Goal: Information Seeking & Learning: Learn about a topic

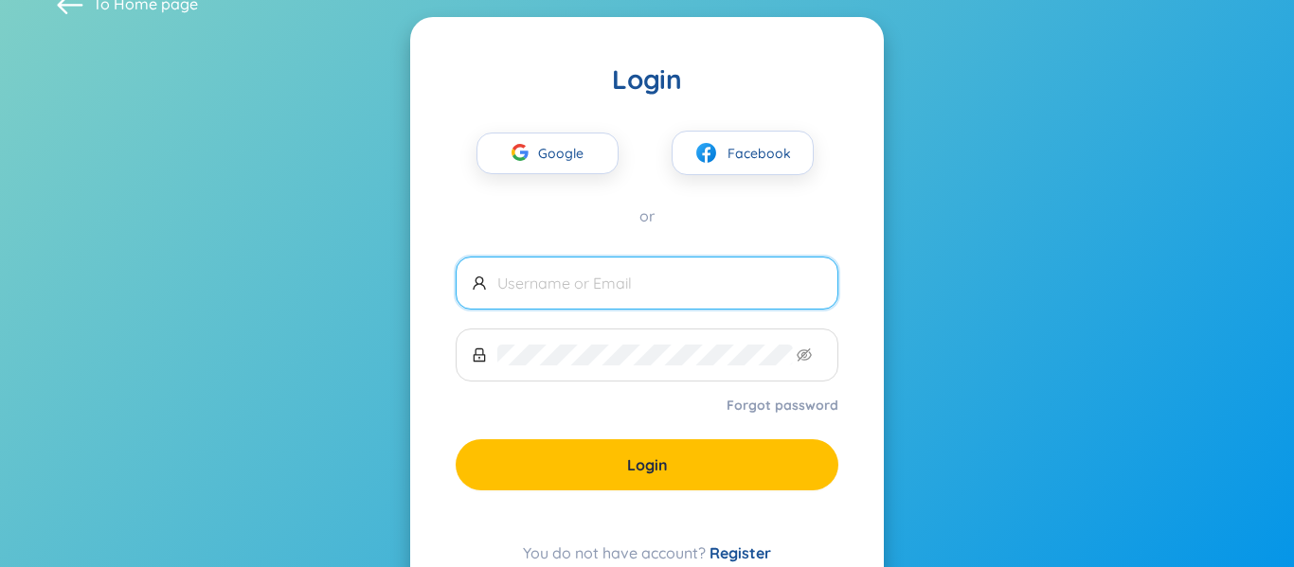
scroll to position [25, 0]
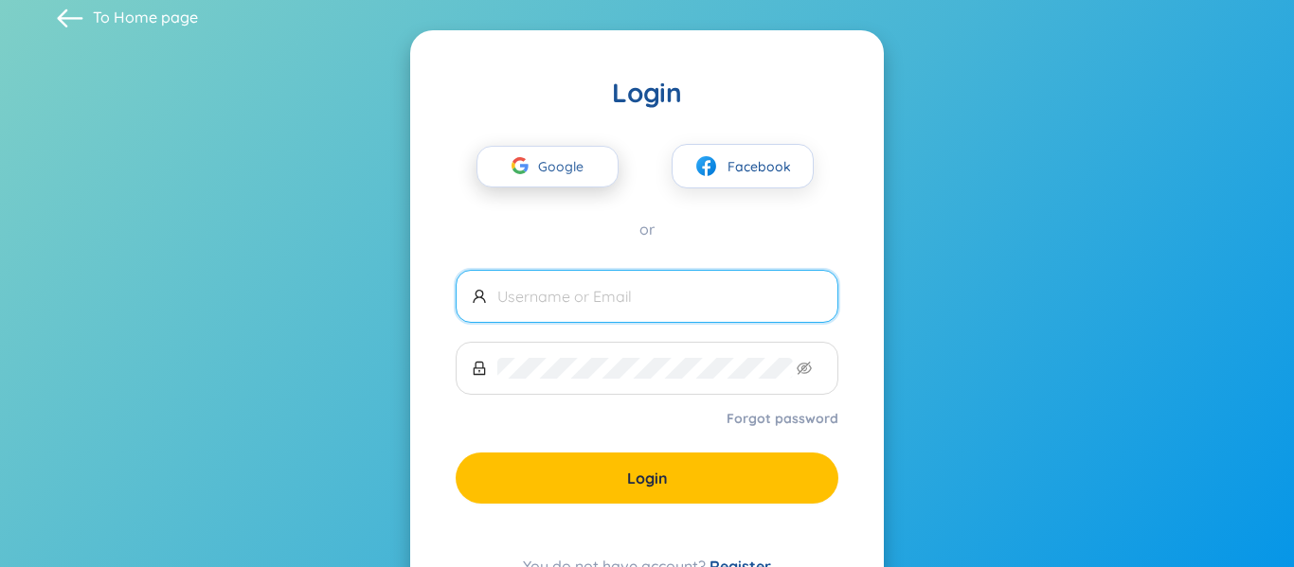
click at [567, 174] on span "Google" at bounding box center [565, 167] width 55 height 40
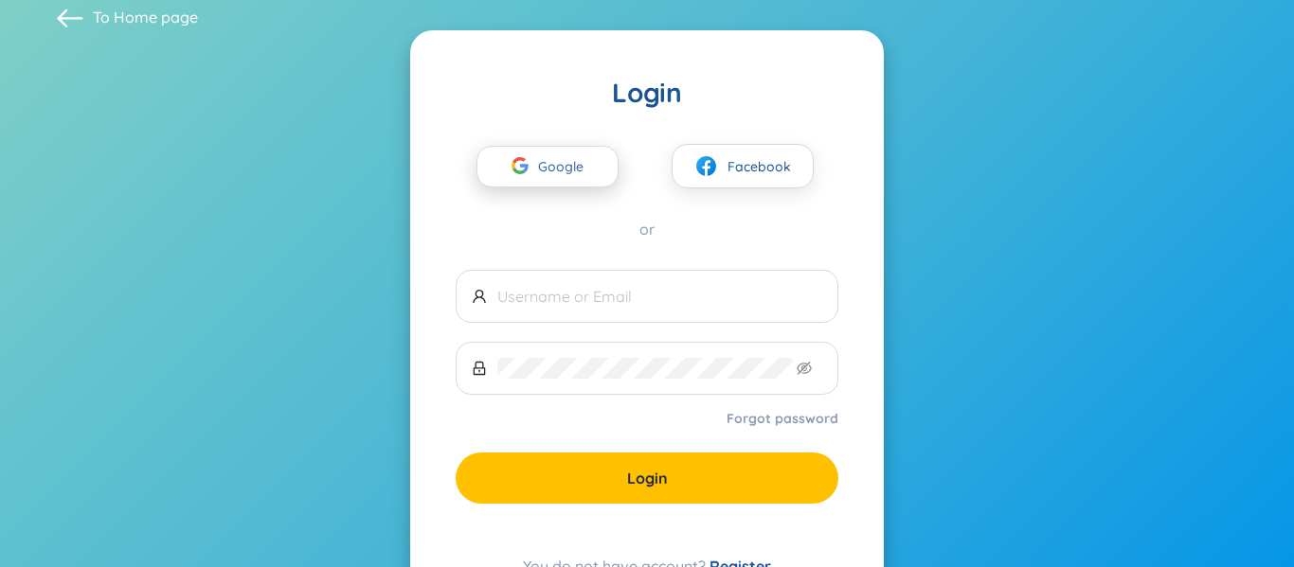
click at [572, 167] on span "Google" at bounding box center [565, 167] width 55 height 40
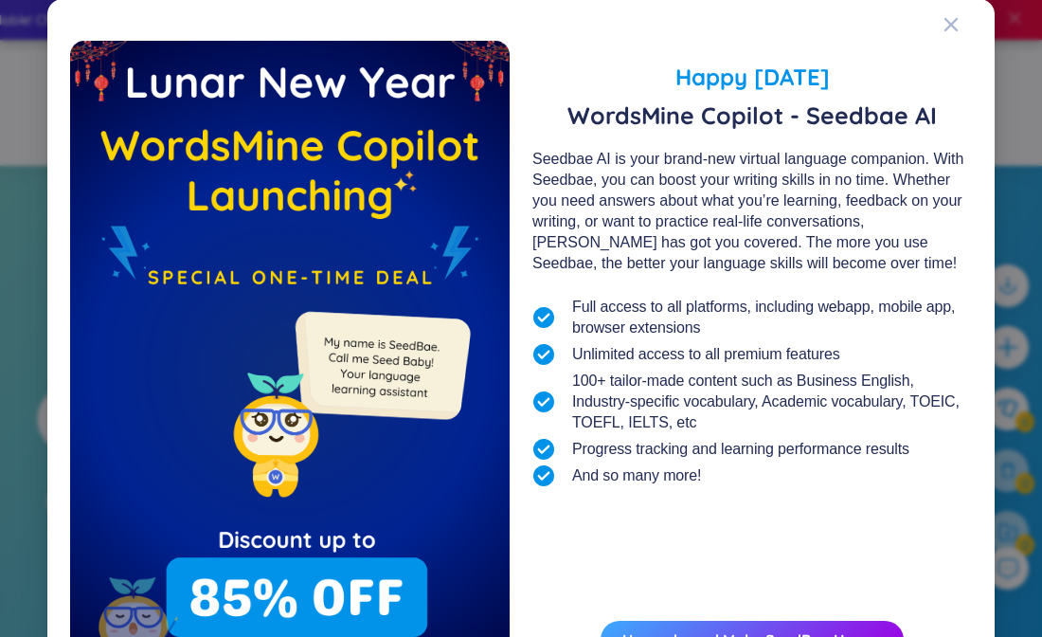
scroll to position [123, 0]
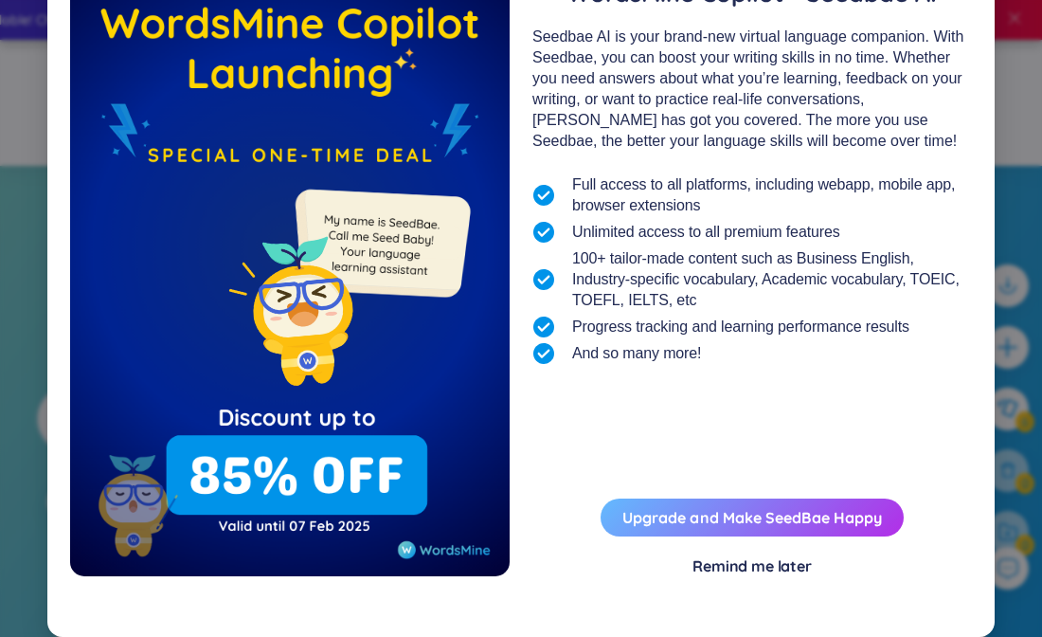
click at [707, 505] on button "Upgrade and Make SeedBae Happy" at bounding box center [752, 517] width 303 height 38
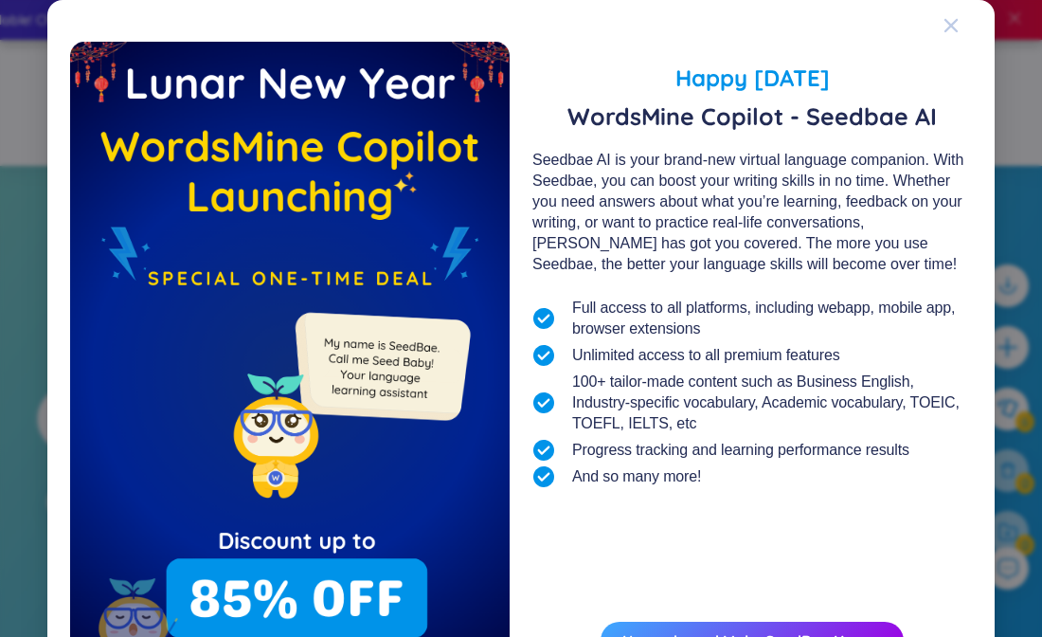
click at [956, 27] on icon "Close" at bounding box center [950, 25] width 15 height 15
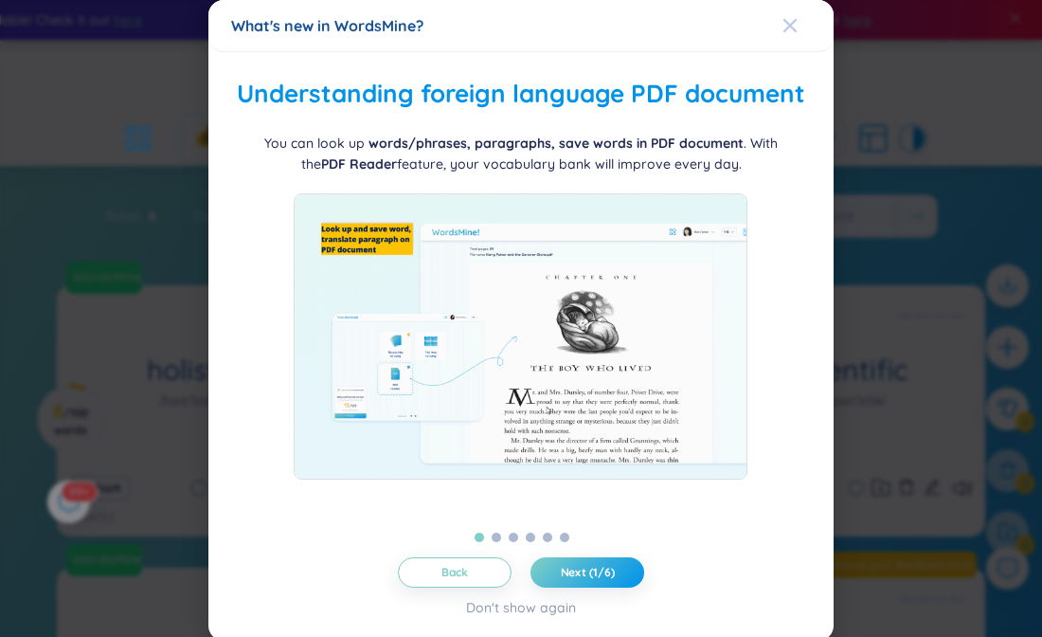
click at [793, 23] on icon "Close" at bounding box center [789, 25] width 13 height 13
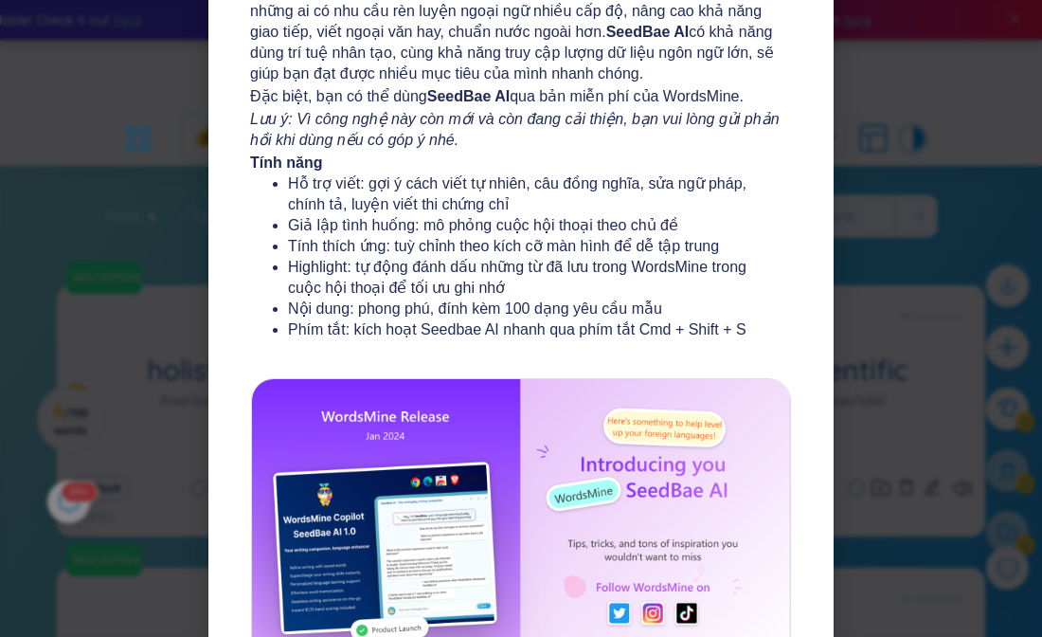
scroll to position [343, 0]
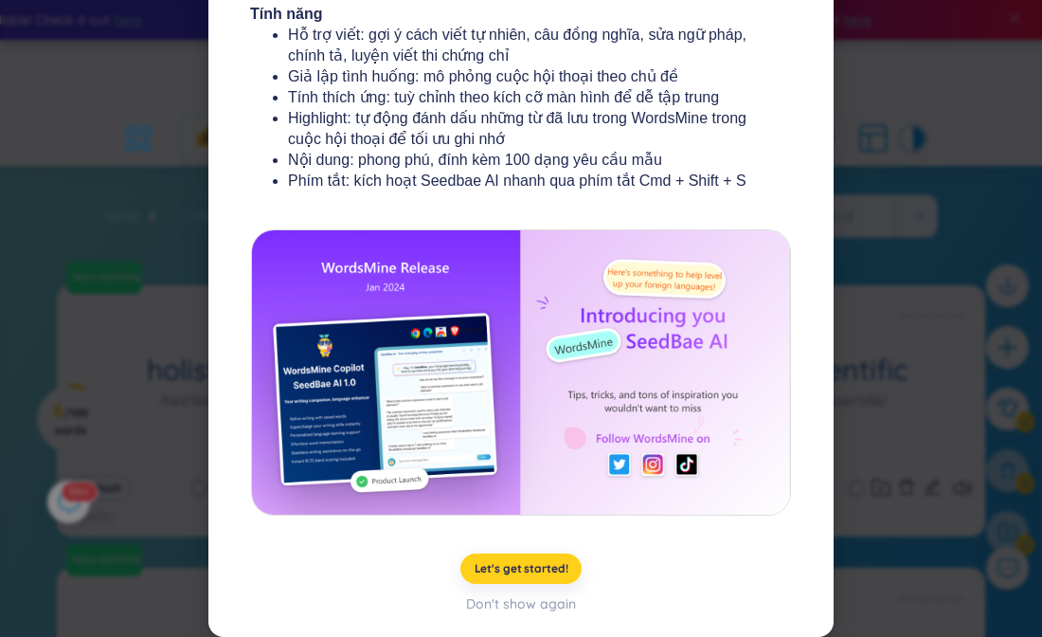
click at [549, 561] on span "Let's get started!" at bounding box center [522, 568] width 94 height 15
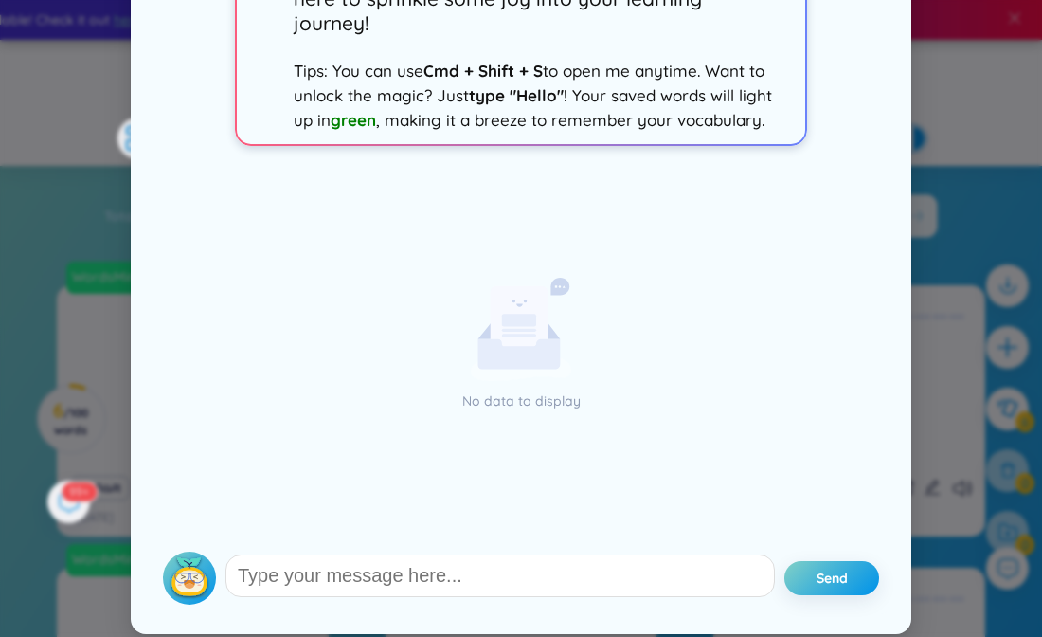
scroll to position [0, 0]
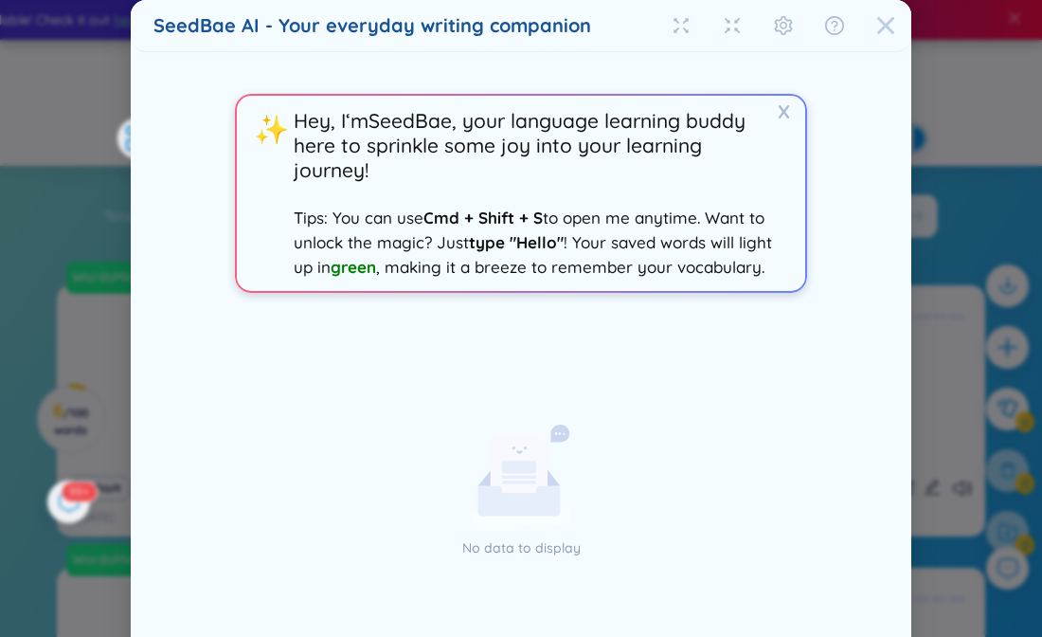
click at [885, 26] on icon "Close" at bounding box center [885, 25] width 17 height 17
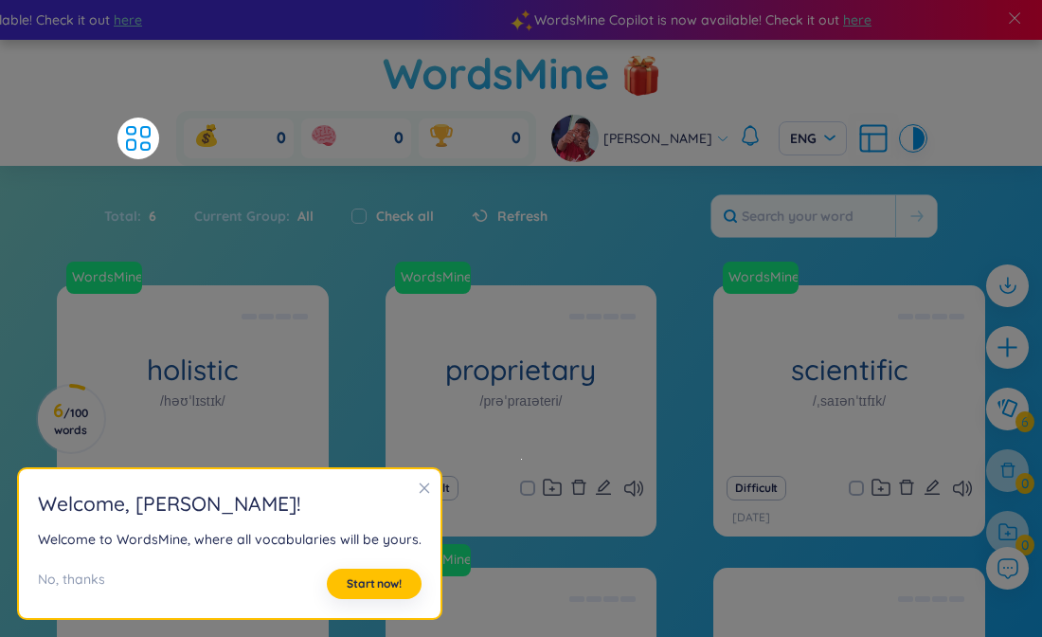
click at [418, 491] on icon "close" at bounding box center [424, 487] width 13 height 13
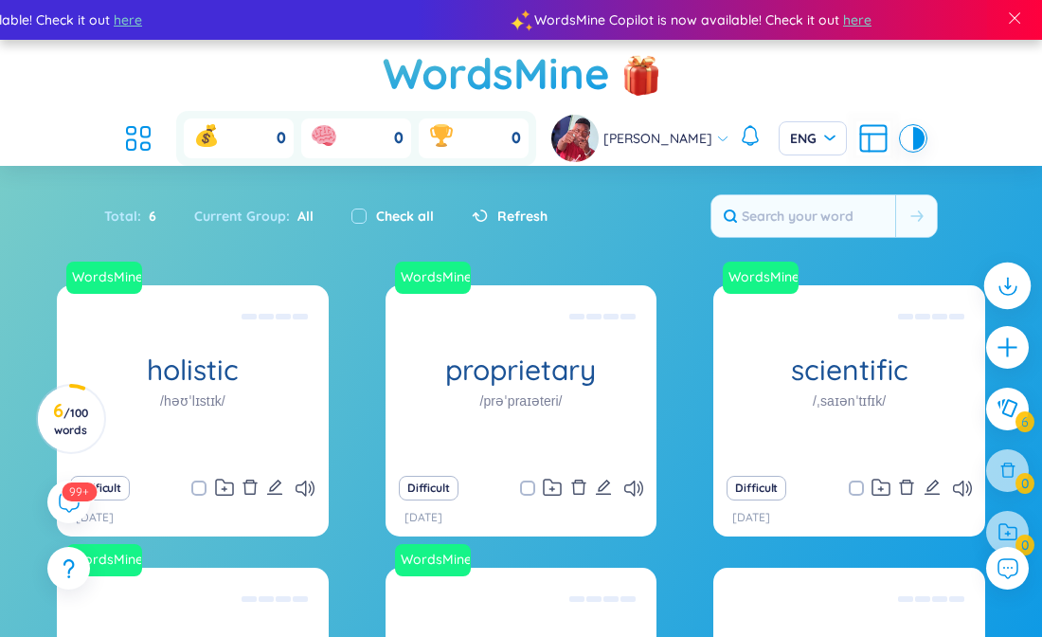
click at [1007, 278] on icon at bounding box center [1007, 282] width 0 height 10
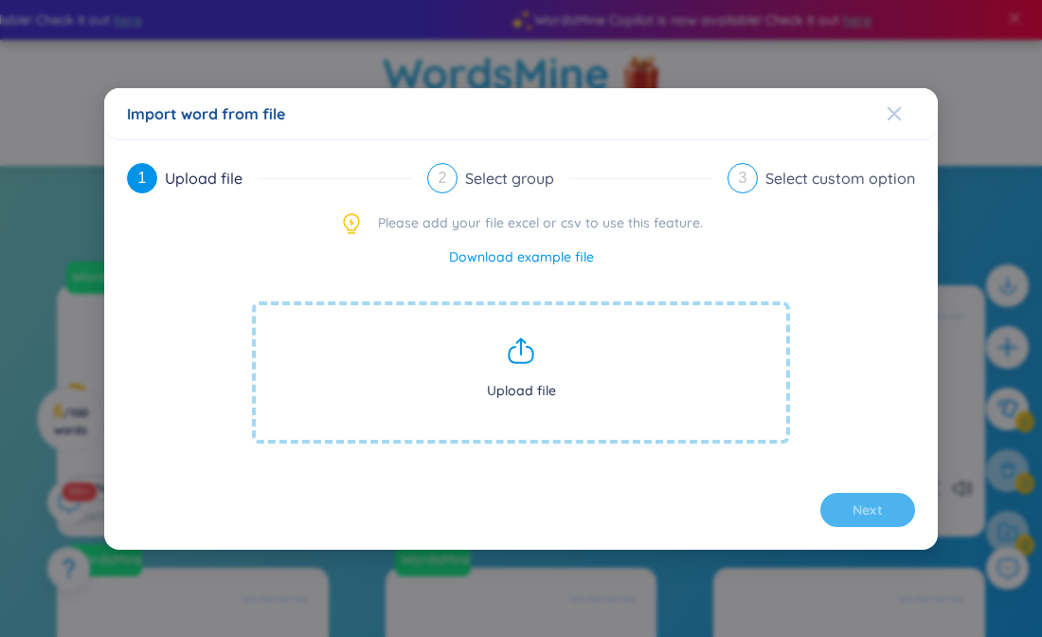
click at [896, 117] on icon "Close" at bounding box center [894, 113] width 15 height 15
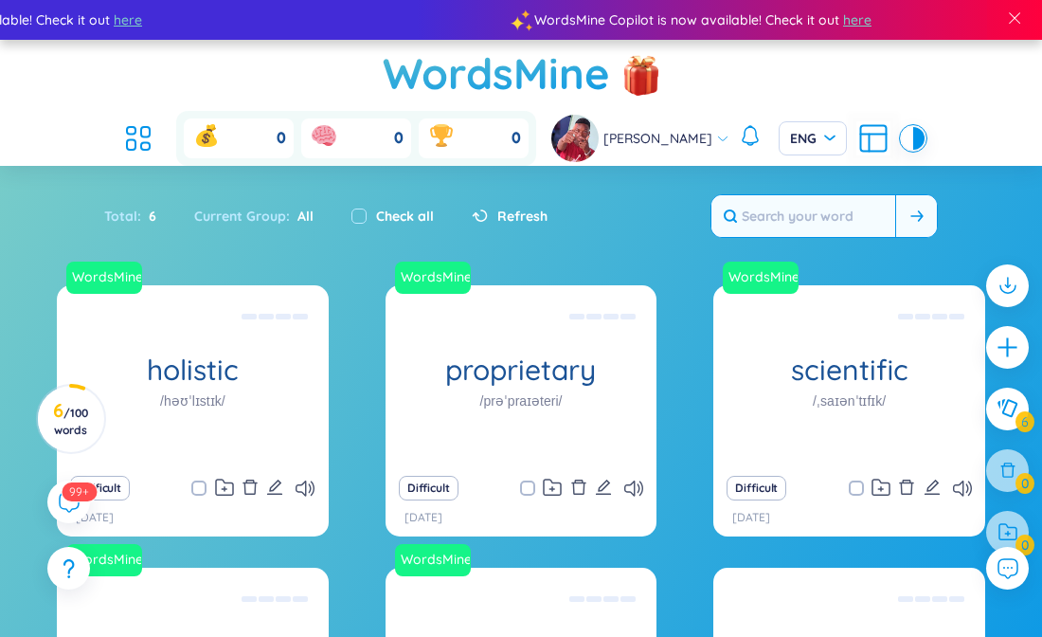
click at [835, 212] on input "text" at bounding box center [803, 216] width 184 height 42
click at [813, 135] on span "ENG" at bounding box center [812, 138] width 45 height 19
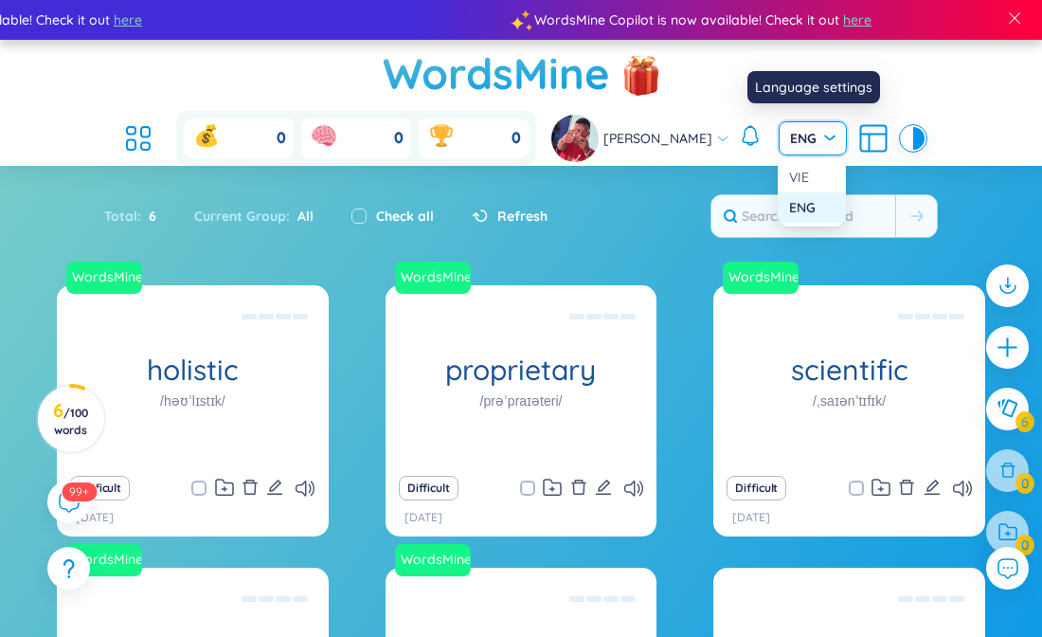
click at [812, 140] on span "ENG" at bounding box center [812, 138] width 45 height 19
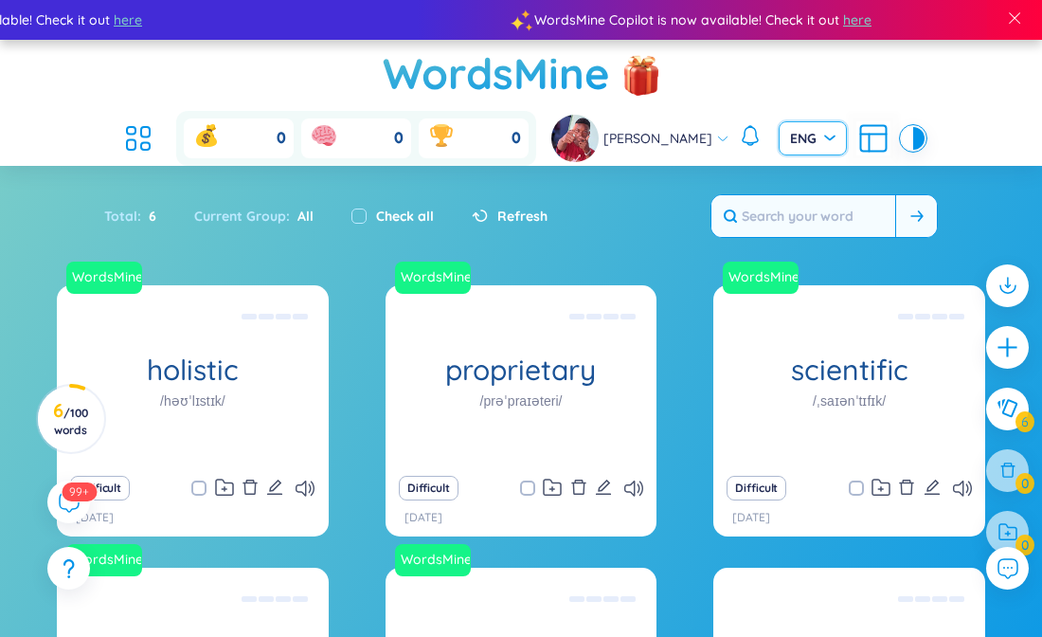
click at [777, 226] on input "text" at bounding box center [803, 216] width 184 height 42
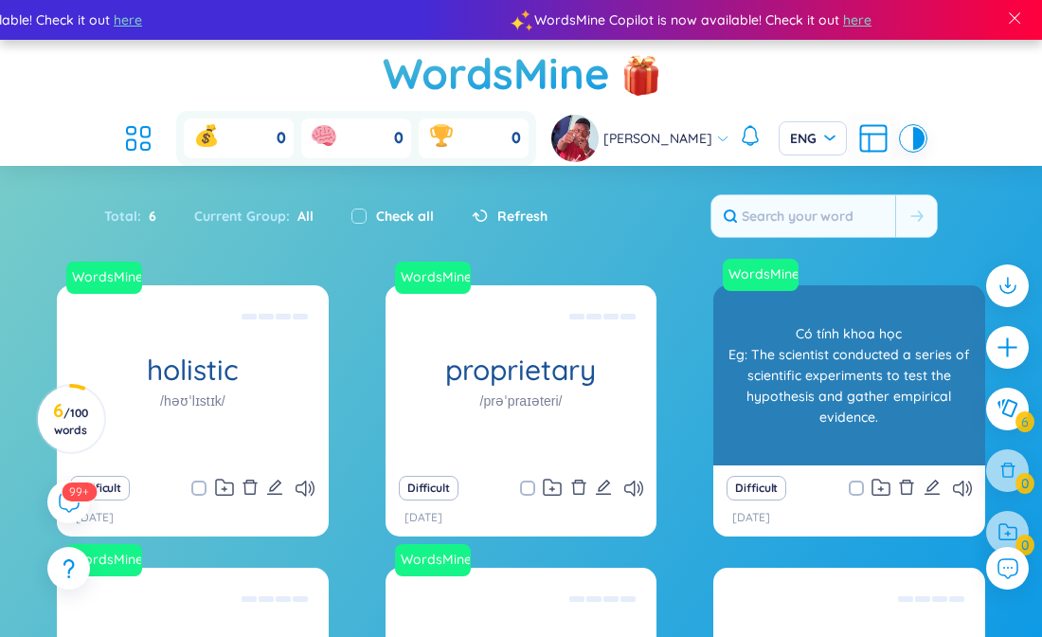
type input "d"
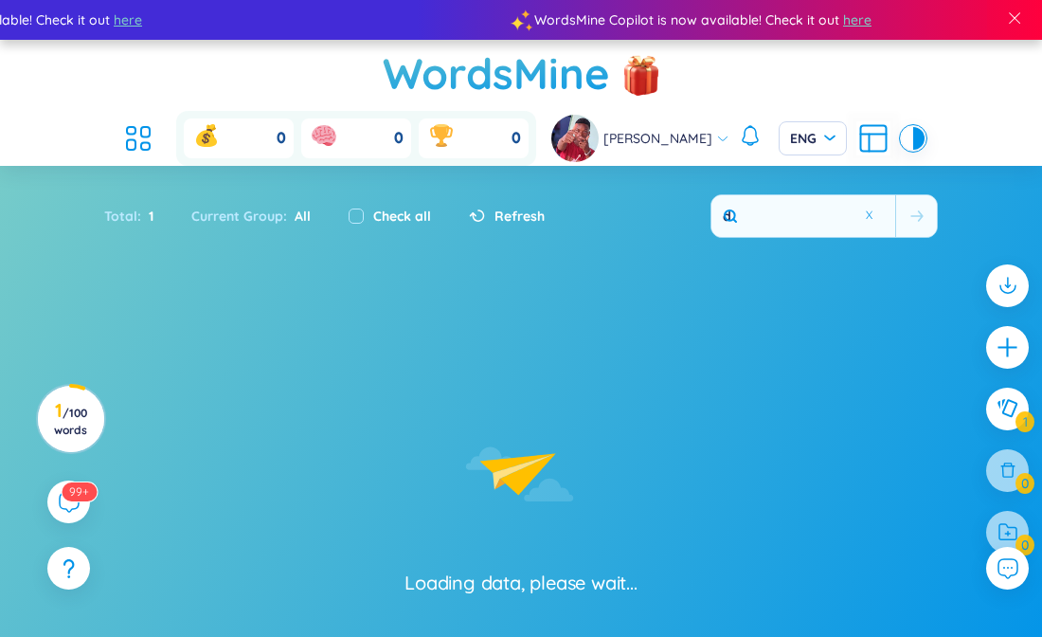
type input "ds"
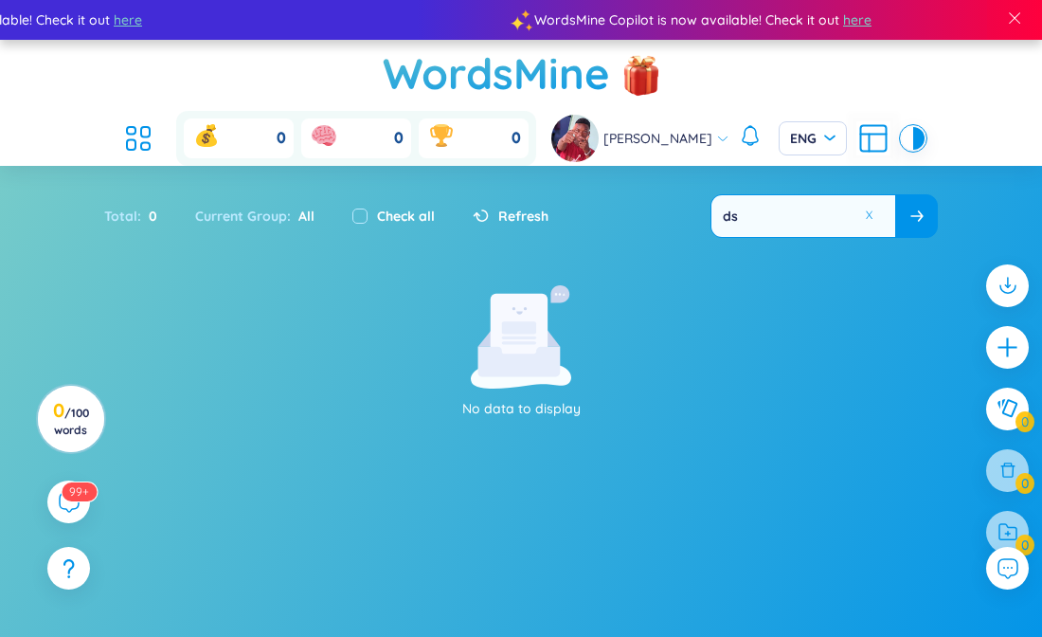
type input "d"
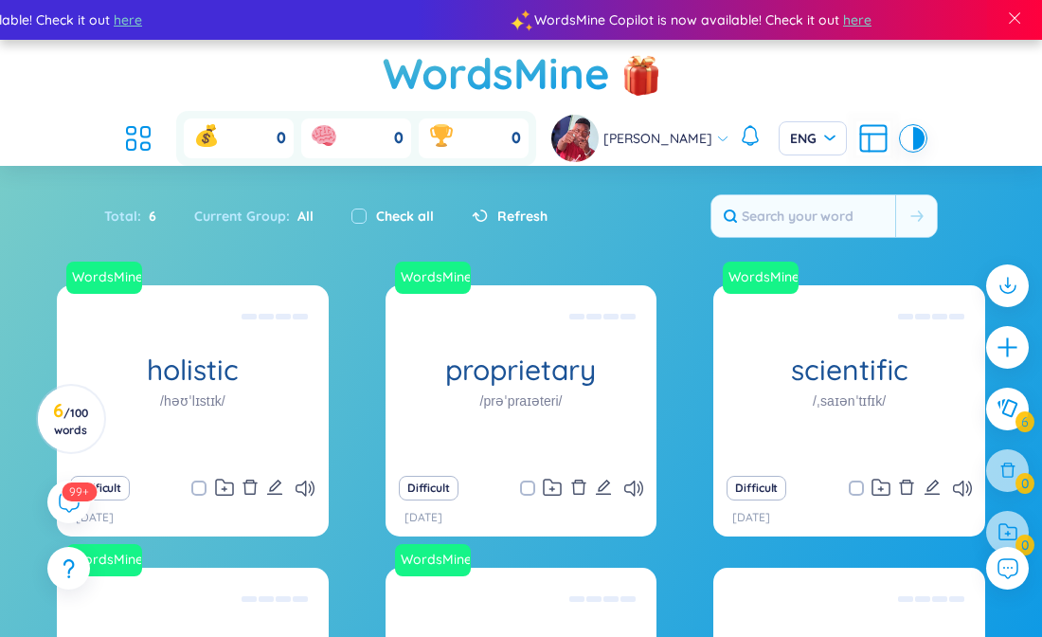
type input "e"
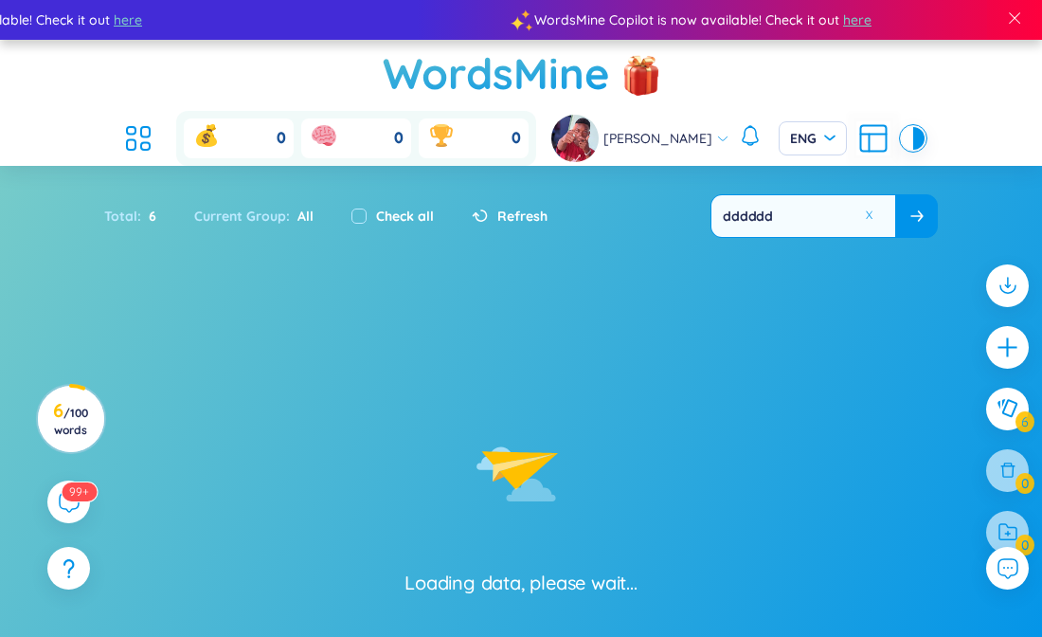
type input "d"
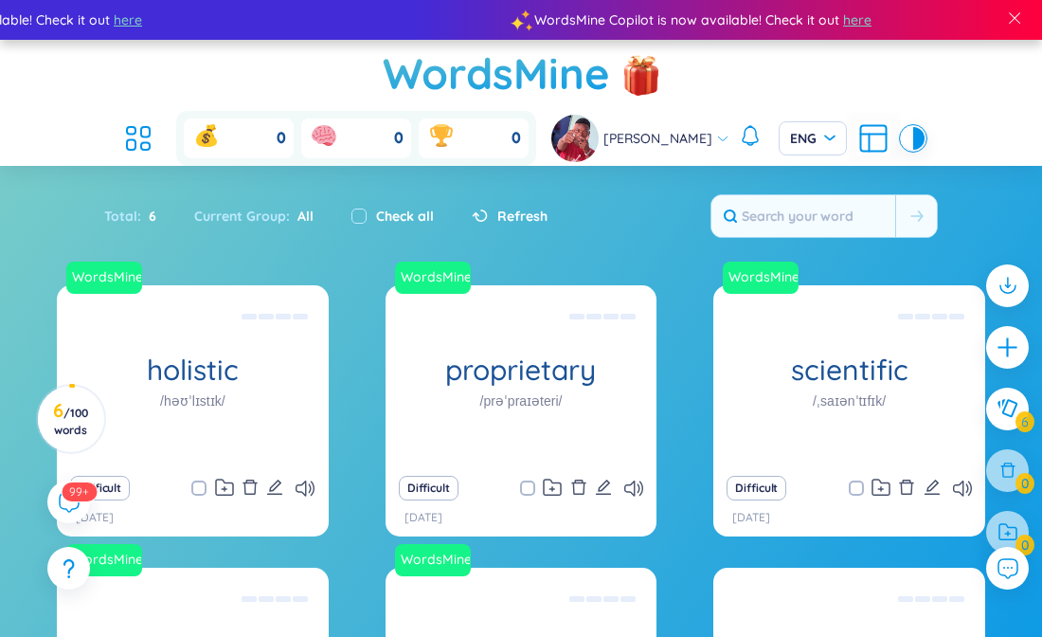
type input "d"
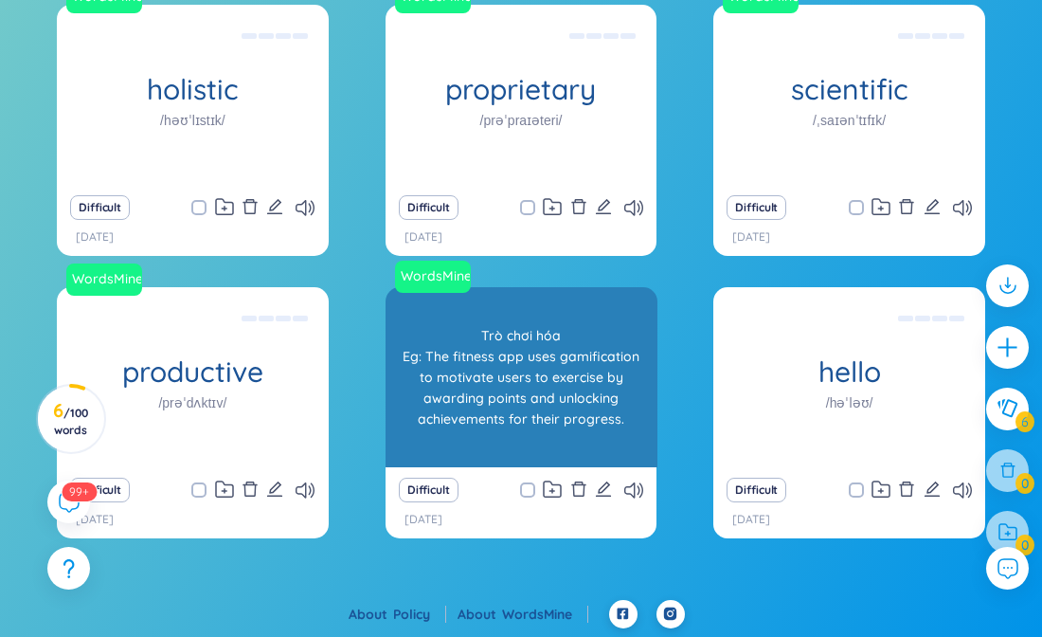
scroll to position [281, 0]
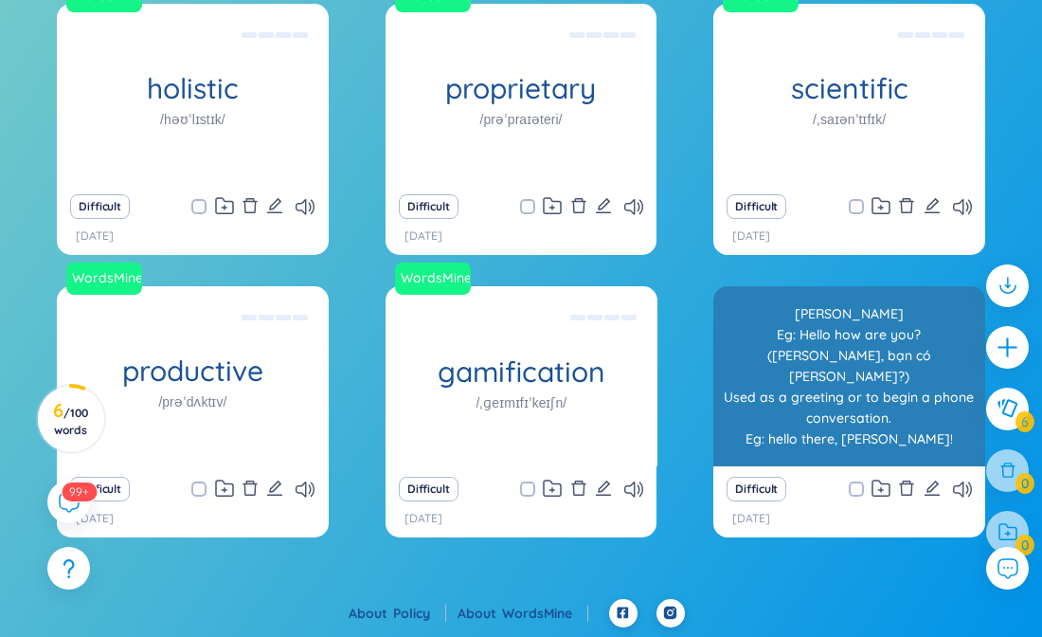
click at [748, 431] on div "[PERSON_NAME] Eg: Hello how are you? ([PERSON_NAME], bạn có [PERSON_NAME]?) Use…" at bounding box center [849, 376] width 253 height 171
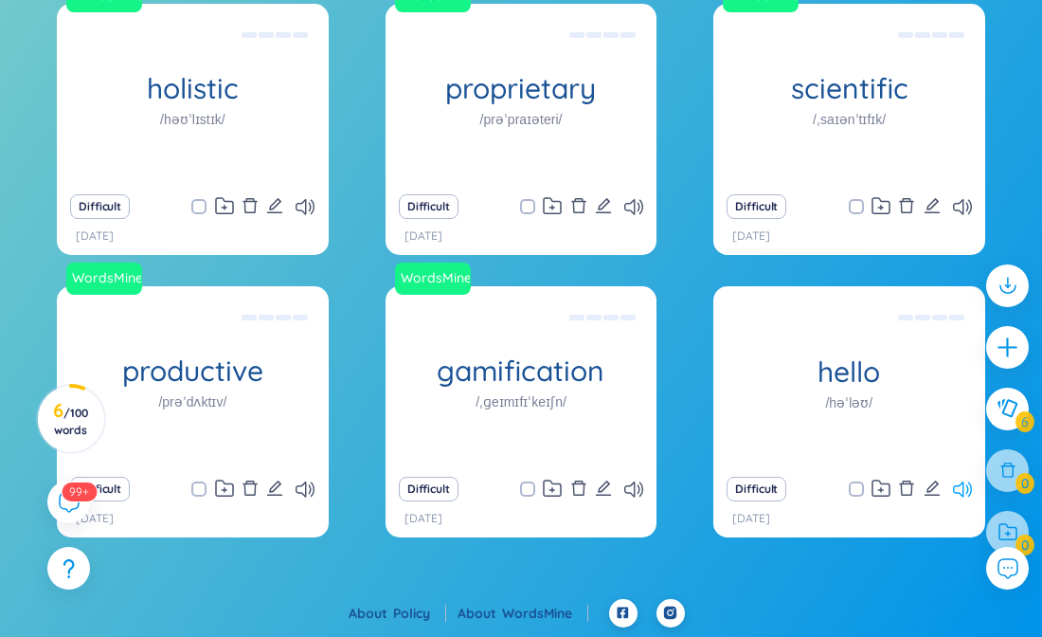
click at [961, 487] on icon at bounding box center [962, 489] width 19 height 16
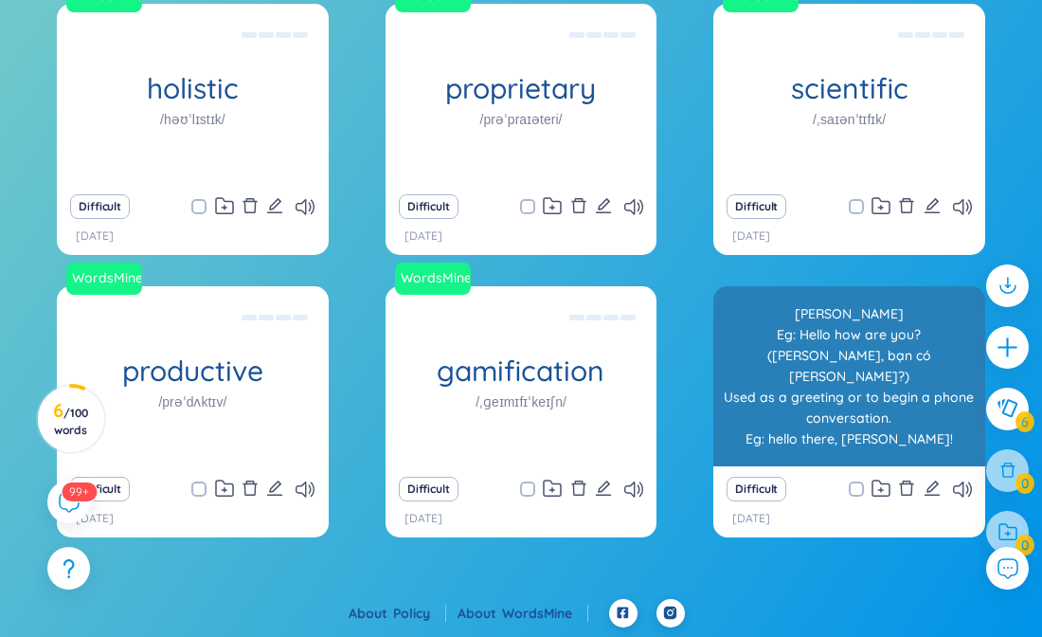
click at [840, 413] on div "hello /həˈləʊ/" at bounding box center [849, 376] width 272 height 180
click at [840, 413] on div "[PERSON_NAME] Eg: Hello how are you? ([PERSON_NAME], bạn có [PERSON_NAME]?) Use…" at bounding box center [849, 376] width 253 height 171
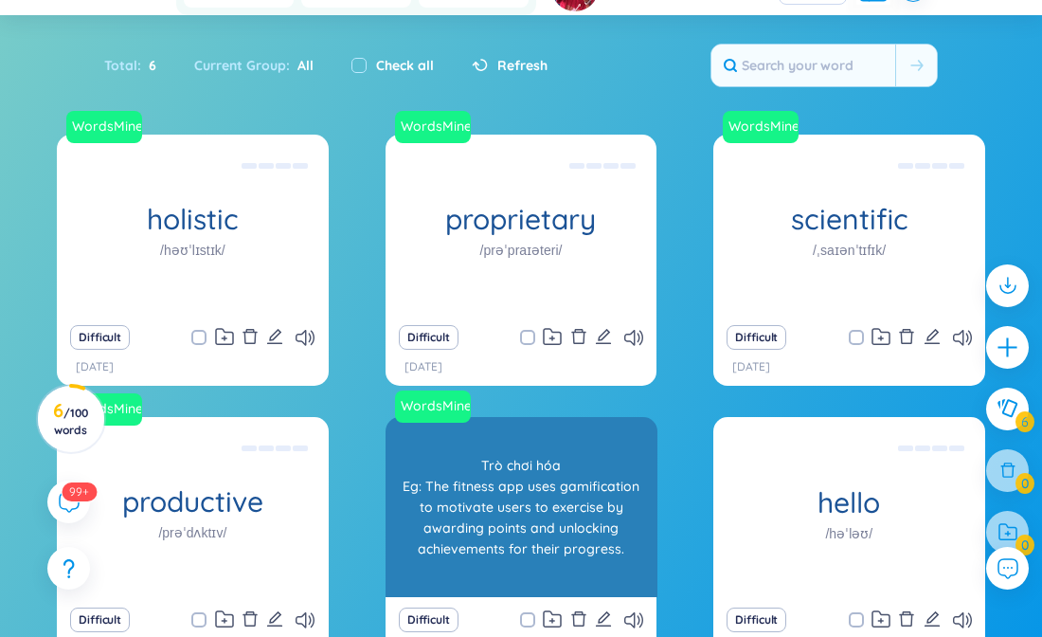
scroll to position [0, 0]
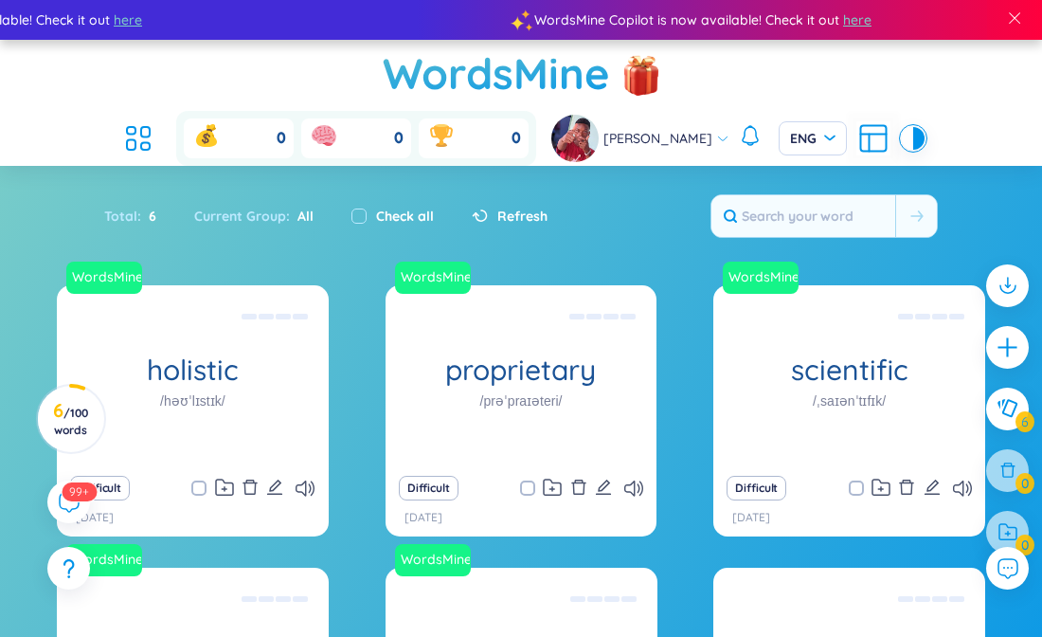
click at [721, 138] on icon at bounding box center [722, 138] width 13 height 13
click at [574, 515] on div "[DATE]" at bounding box center [521, 518] width 234 height 18
click at [129, 156] on li at bounding box center [138, 138] width 42 height 42
click at [139, 149] on icon at bounding box center [138, 138] width 34 height 34
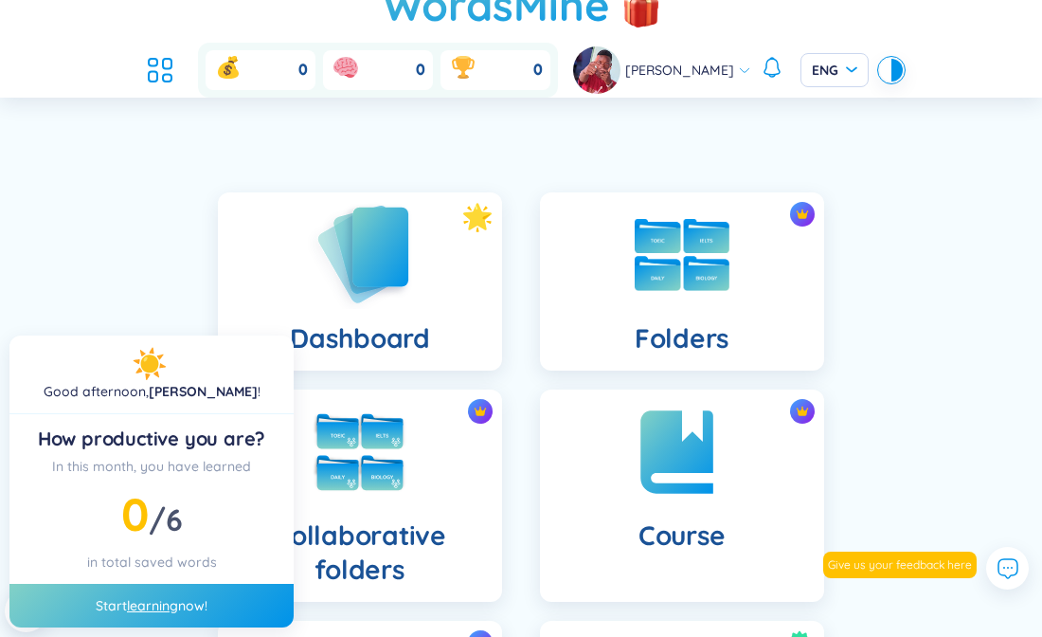
scroll to position [55, 0]
